Goal: Information Seeking & Learning: Learn about a topic

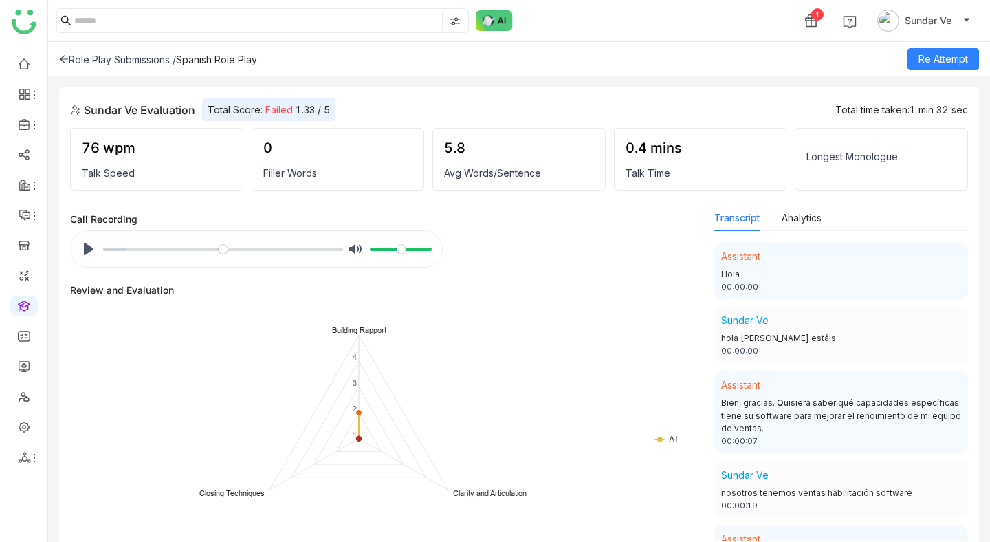
scroll to position [486, 0]
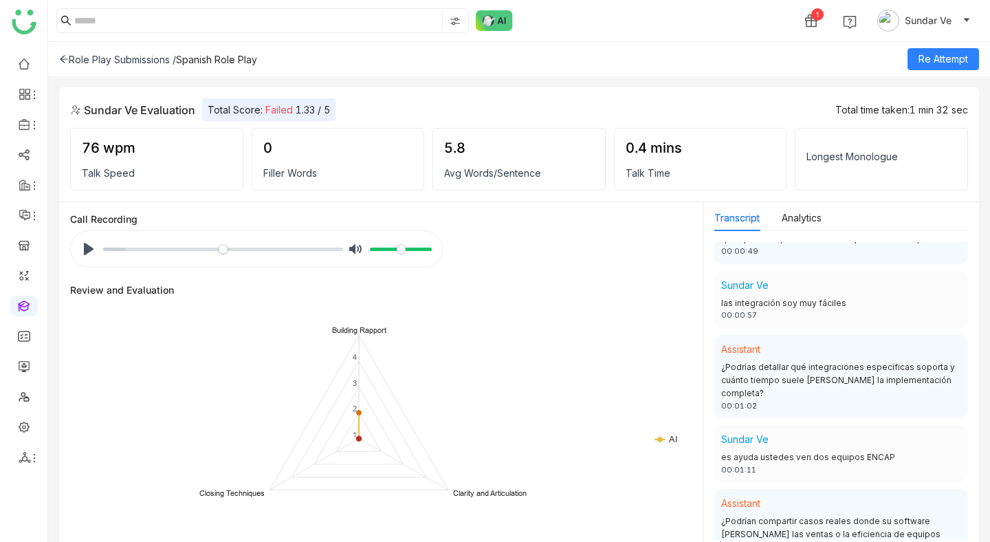
click at [63, 56] on icon at bounding box center [64, 60] width 8 height 8
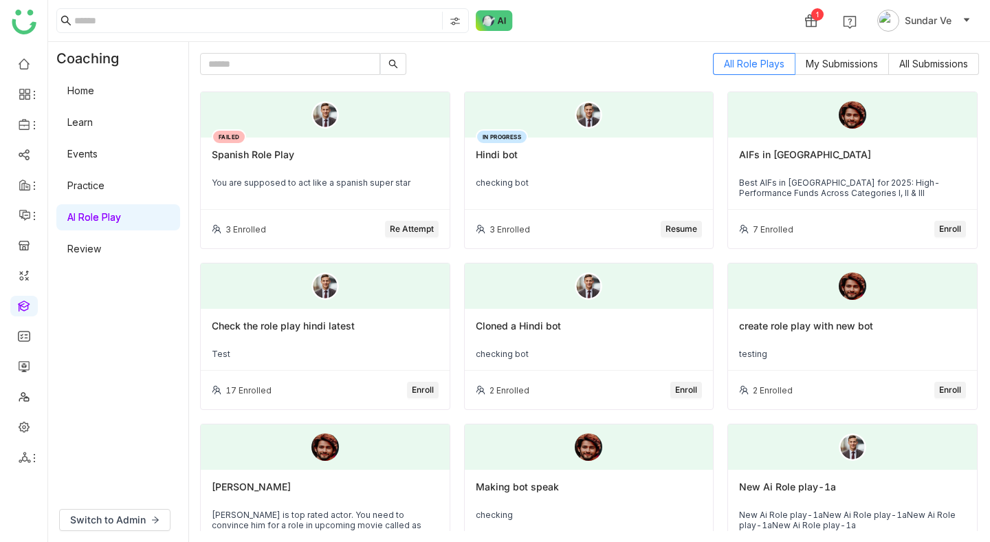
click at [268, 193] on div "FAILED Spanish Role Play You are supposed to act like a spanish super star" at bounding box center [325, 174] width 249 height 72
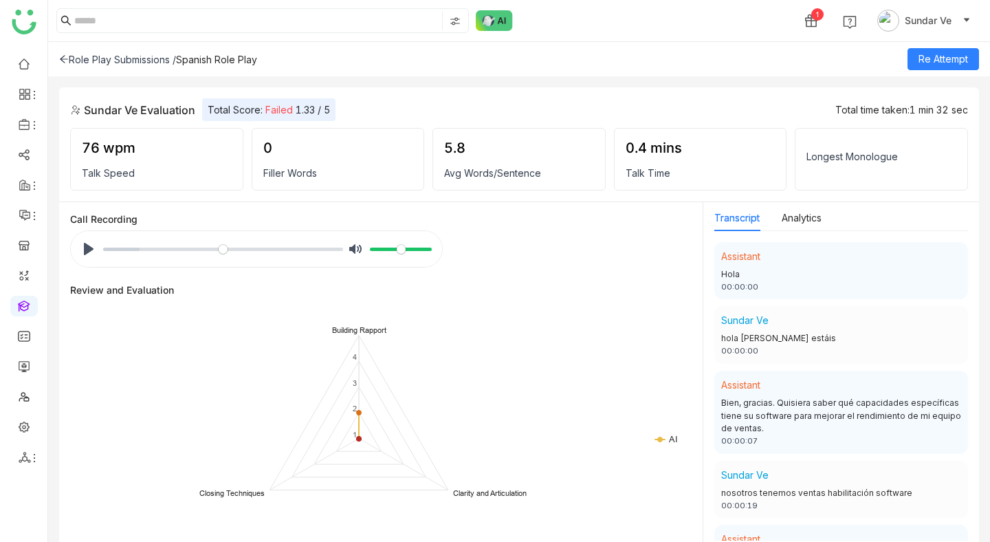
click at [58, 50] on div "Role Play Submissions / Spanish Role Play Re Attempt" at bounding box center [519, 59] width 942 height 34
click at [61, 55] on icon at bounding box center [64, 59] width 10 height 10
